Goal: Task Accomplishment & Management: Use online tool/utility

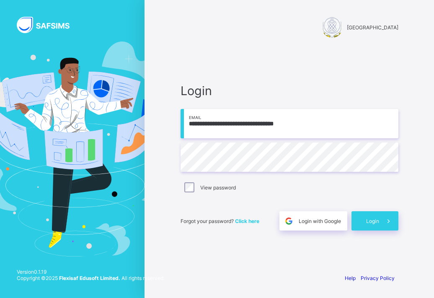
type input "**********"
click at [370, 218] on span "Login" at bounding box center [372, 221] width 13 height 6
type input "**********"
click at [316, 224] on span "Login with Google" at bounding box center [320, 221] width 42 height 6
